Goal: Information Seeking & Learning: Check status

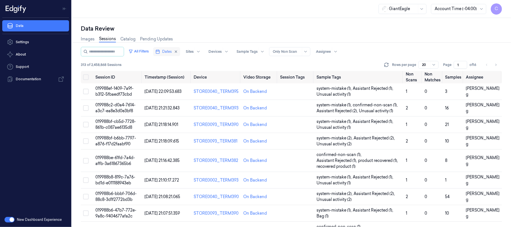
click at [171, 52] on span "Dates" at bounding box center [167, 51] width 10 height 5
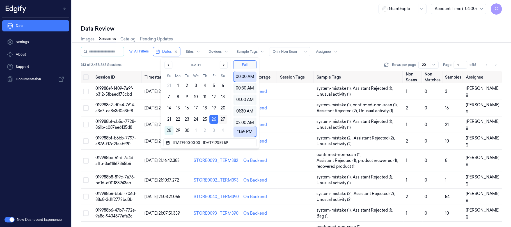
click at [222, 119] on button "27" at bounding box center [222, 119] width 9 height 9
type input "27/09/2025 00:00:00 - 27/09/2025 23:59:59"
click at [262, 34] on div "Images Sessions Catalog Pending Updates" at bounding box center [291, 40] width 421 height 14
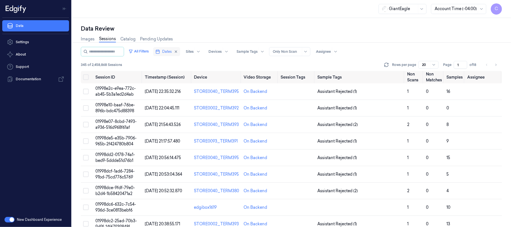
click at [171, 51] on span "Dates" at bounding box center [167, 51] width 10 height 5
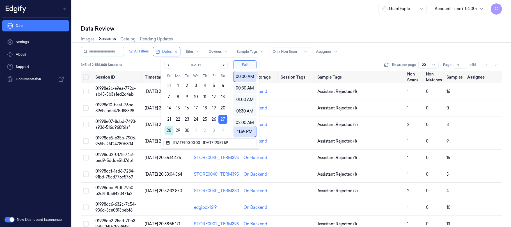
click at [168, 129] on button "28" at bounding box center [168, 130] width 9 height 9
type input "28/09/2025 00:00:00 - 28/09/2025 23:59:59"
click at [320, 20] on div "Data Review Images Sessions Catalog Pending Updates All Filters Dates Sites Dev…" at bounding box center [291, 122] width 439 height 209
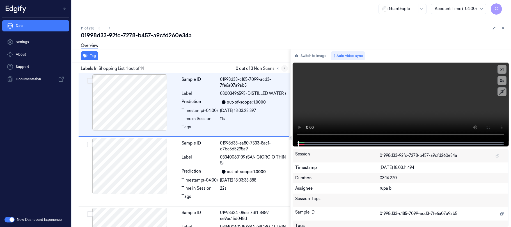
click at [281, 67] on button at bounding box center [284, 68] width 7 height 7
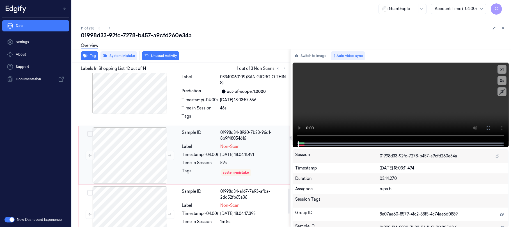
scroll to position [714, 0]
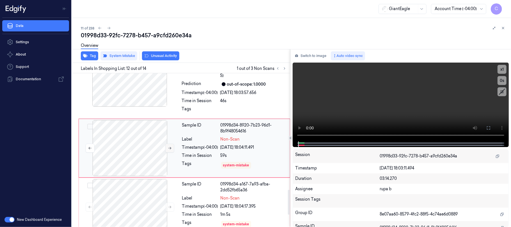
click at [170, 150] on icon at bounding box center [170, 148] width 4 height 4
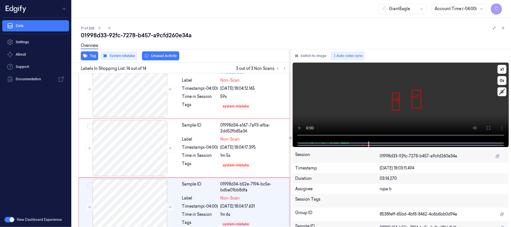
scroll to position [787, 0]
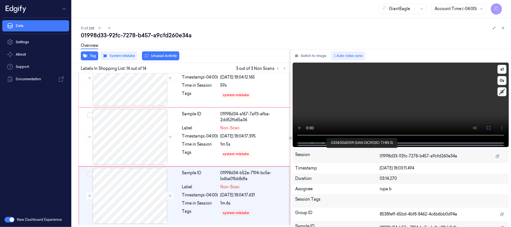
click at [322, 143] on span at bounding box center [322, 143] width 1 height 3
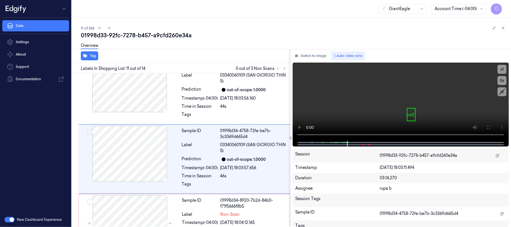
scroll to position [649, 0]
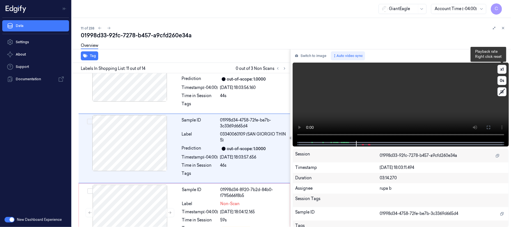
click at [500, 72] on button "x 1" at bounding box center [502, 69] width 9 height 9
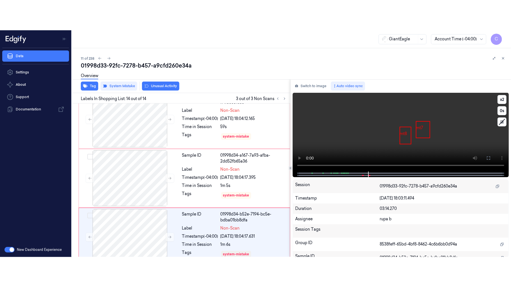
scroll to position [787, 0]
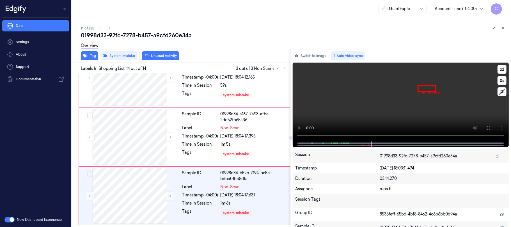
click at [384, 117] on video at bounding box center [401, 102] width 216 height 79
click at [391, 94] on video at bounding box center [401, 102] width 216 height 79
click at [428, 102] on video at bounding box center [401, 102] width 216 height 79
drag, startPoint x: 489, startPoint y: 127, endPoint x: 467, endPoint y: 173, distance: 50.3
click at [488, 127] on icon at bounding box center [488, 128] width 4 height 4
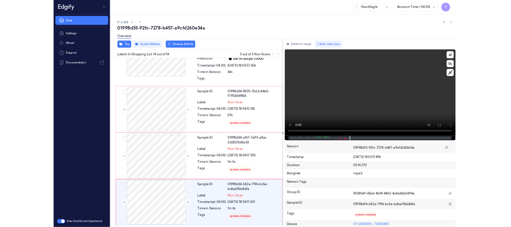
scroll to position [727, 0]
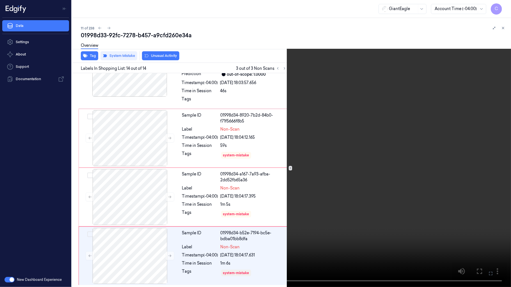
click at [249, 175] on video at bounding box center [255, 143] width 511 height 287
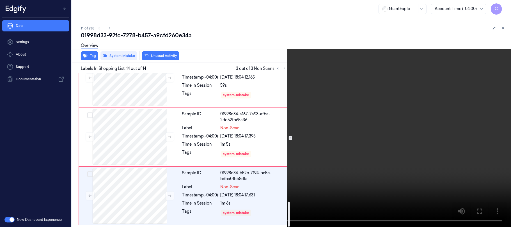
scroll to position [787, 0]
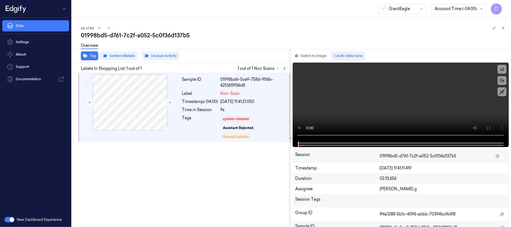
click at [283, 70] on icon at bounding box center [285, 69] width 4 height 4
click at [491, 129] on icon at bounding box center [488, 128] width 4 height 4
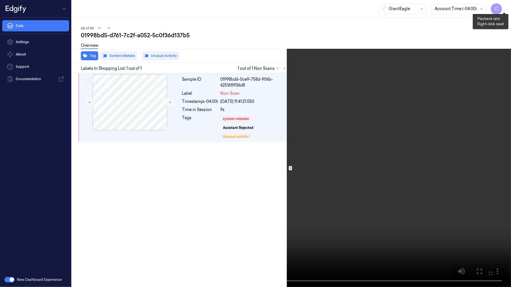
click at [508, 4] on button "x 2" at bounding box center [504, 6] width 9 height 9
click at [506, 4] on button "x 4" at bounding box center [504, 6] width 9 height 9
click at [250, 157] on video at bounding box center [255, 143] width 511 height 287
